Goal: Connect with others: Connect with others

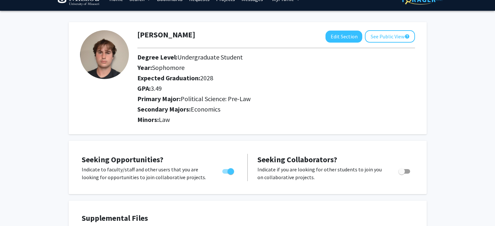
scroll to position [13, 0]
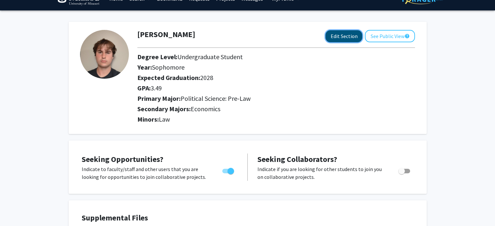
click at [336, 36] on button "Edit Section" at bounding box center [344, 36] width 37 height 12
select select "sophomore"
select select "2028"
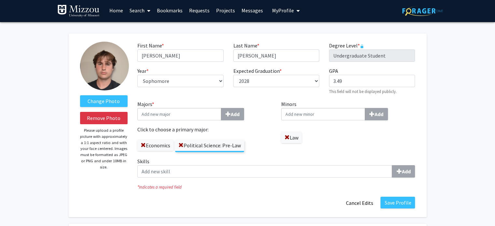
scroll to position [0, 0]
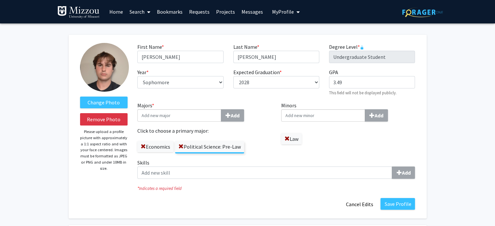
click at [142, 9] on link "Search" at bounding box center [139, 11] width 27 height 23
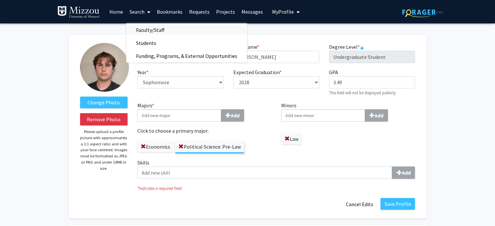
click at [145, 28] on span "Faculty/Staff" at bounding box center [150, 29] width 48 height 13
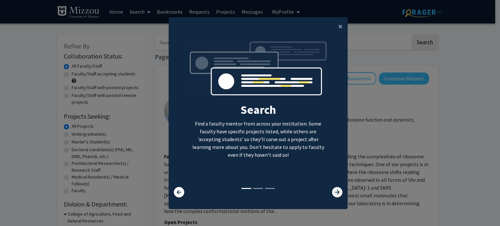
click at [339, 190] on icon at bounding box center [337, 192] width 10 height 10
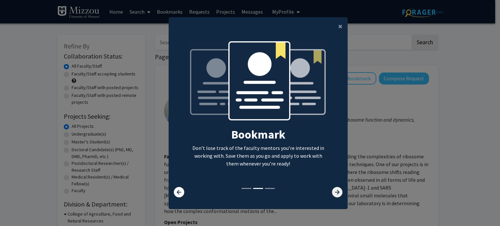
click at [339, 190] on icon at bounding box center [337, 192] width 10 height 10
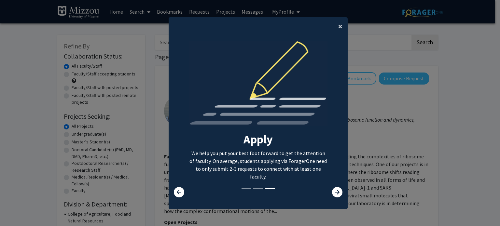
click at [339, 26] on span "×" at bounding box center [340, 26] width 4 height 10
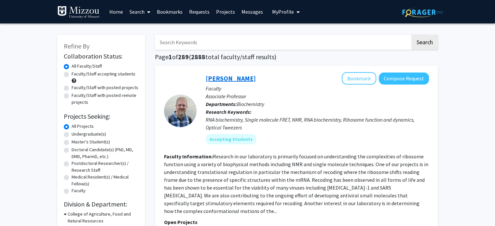
click at [230, 78] on link "[PERSON_NAME]" at bounding box center [231, 78] width 50 height 8
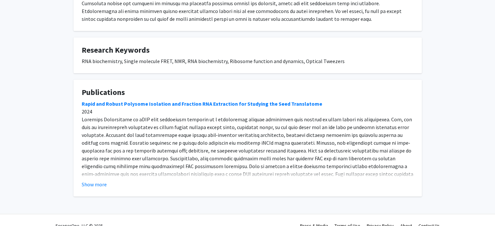
scroll to position [549, 0]
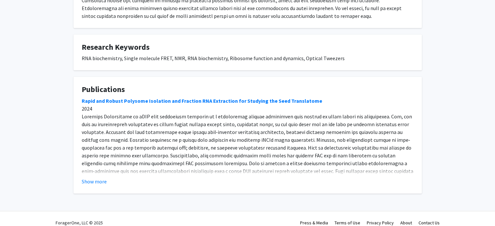
drag, startPoint x: 95, startPoint y: 174, endPoint x: 87, endPoint y: 175, distance: 8.6
click at [87, 178] on button "Show more" at bounding box center [94, 182] width 25 height 8
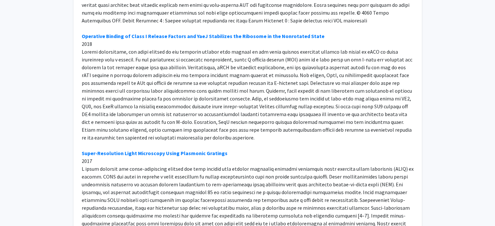
scroll to position [732, 0]
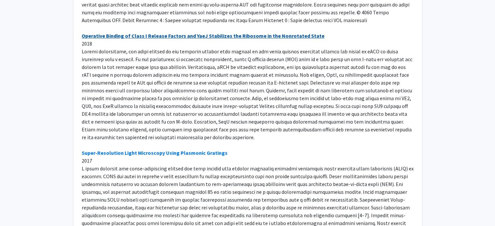
click at [177, 33] on link "Operative Binding of Class I Release Factors and YaeJ Stabilizes the Ribosome i…" at bounding box center [203, 36] width 243 height 7
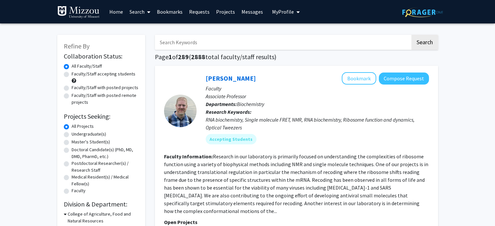
click at [237, 45] on input "Search Keywords" at bounding box center [283, 42] width 256 height 15
click at [412, 35] on button "Search" at bounding box center [425, 42] width 27 height 15
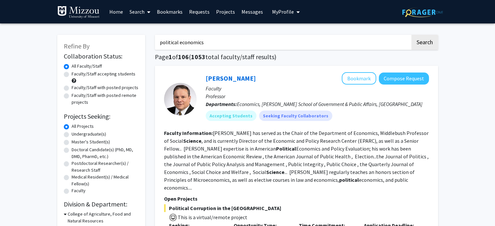
type input "political economics"
click at [412, 35] on button "Search" at bounding box center [425, 42] width 27 height 15
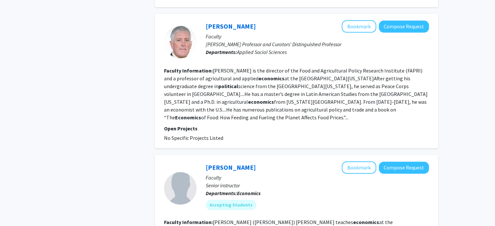
scroll to position [695, 0]
click at [368, 21] on button "Bookmark" at bounding box center [359, 27] width 35 height 12
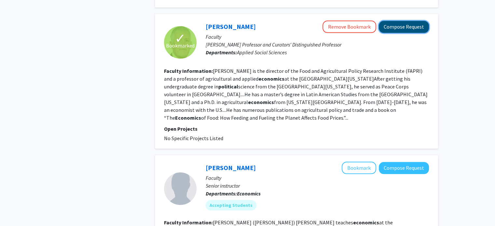
click at [393, 21] on button "Compose Request" at bounding box center [404, 27] width 50 height 12
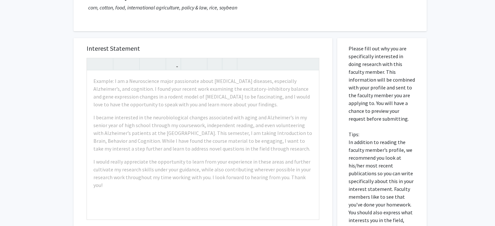
scroll to position [102, 0]
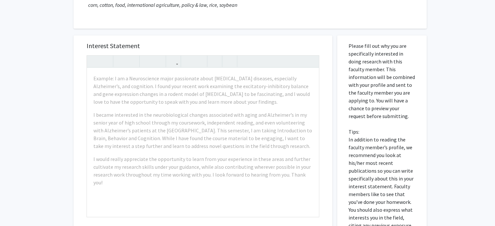
click at [449, 56] on div "All Requests Request for [PERSON_NAME] Request for [PERSON_NAME] Departments: A…" at bounding box center [247, 130] width 495 height 416
